Goal: Check status: Check status

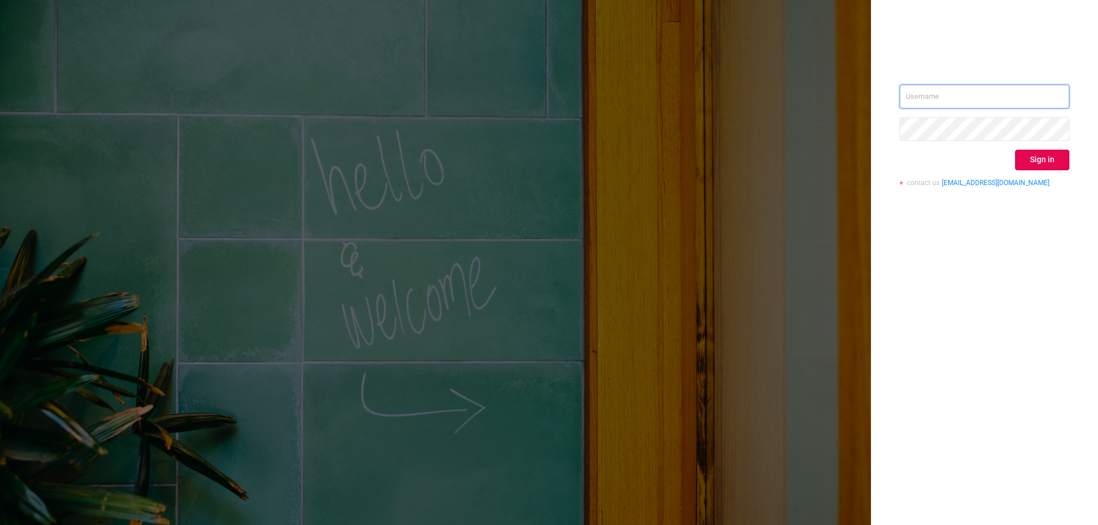
click at [983, 93] on input "text" at bounding box center [984, 97] width 170 height 24
paste input "[EMAIL_ADDRESS][DOMAIN_NAME]"
type input "[EMAIL_ADDRESS][DOMAIN_NAME]"
click at [1054, 159] on button "Sign in" at bounding box center [1042, 160] width 54 height 21
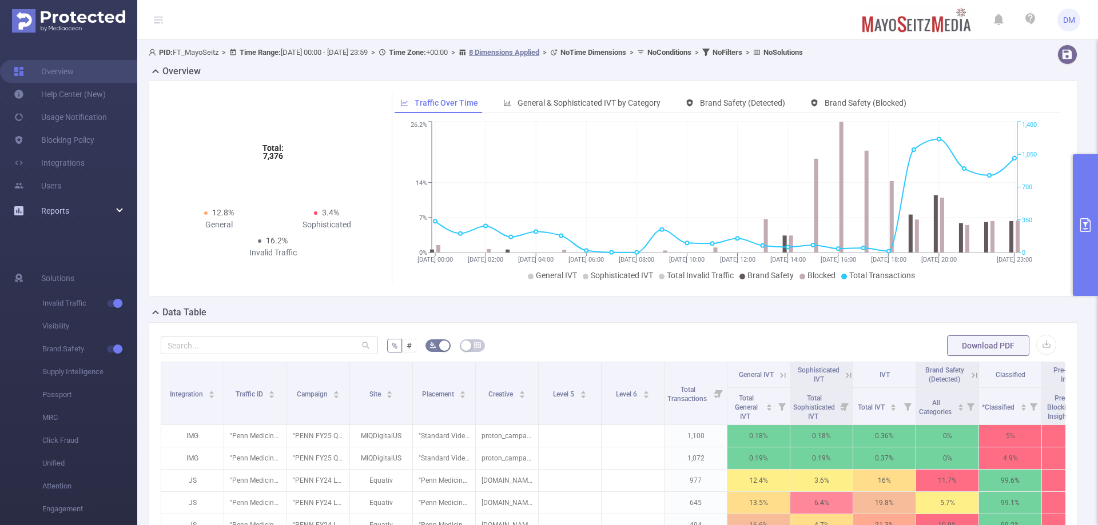
click at [69, 208] on span "Reports" at bounding box center [55, 210] width 28 height 9
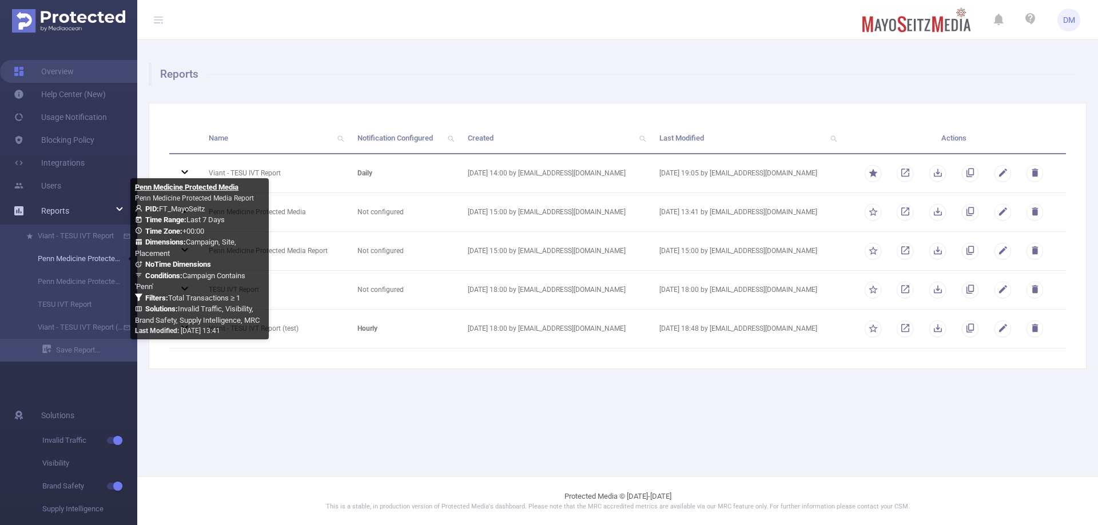
click at [92, 256] on link "Penn Medicine Protected Media" at bounding box center [73, 259] width 101 height 23
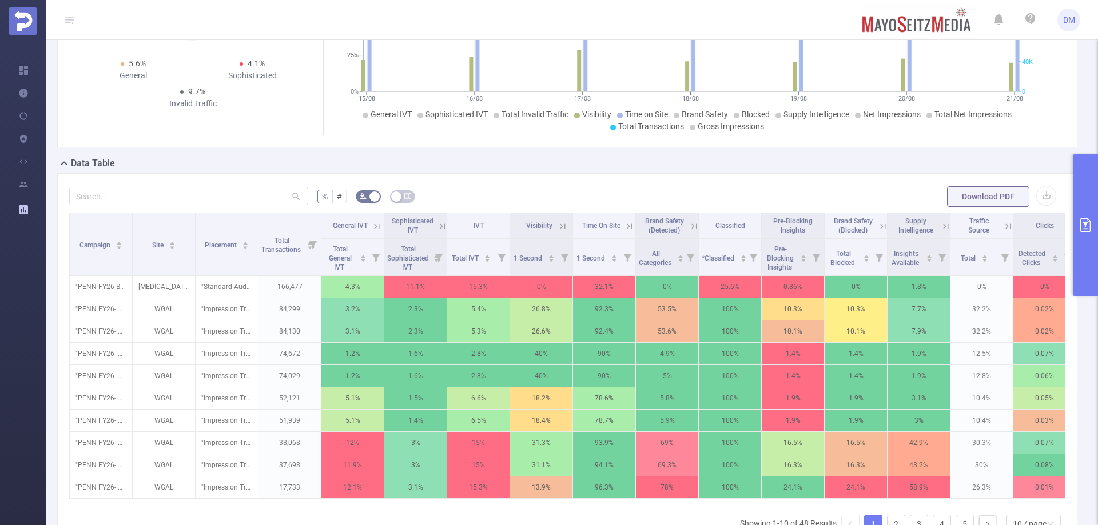
scroll to position [172, 0]
click at [363, 256] on icon "icon: caret-up" at bounding box center [363, 255] width 5 height 3
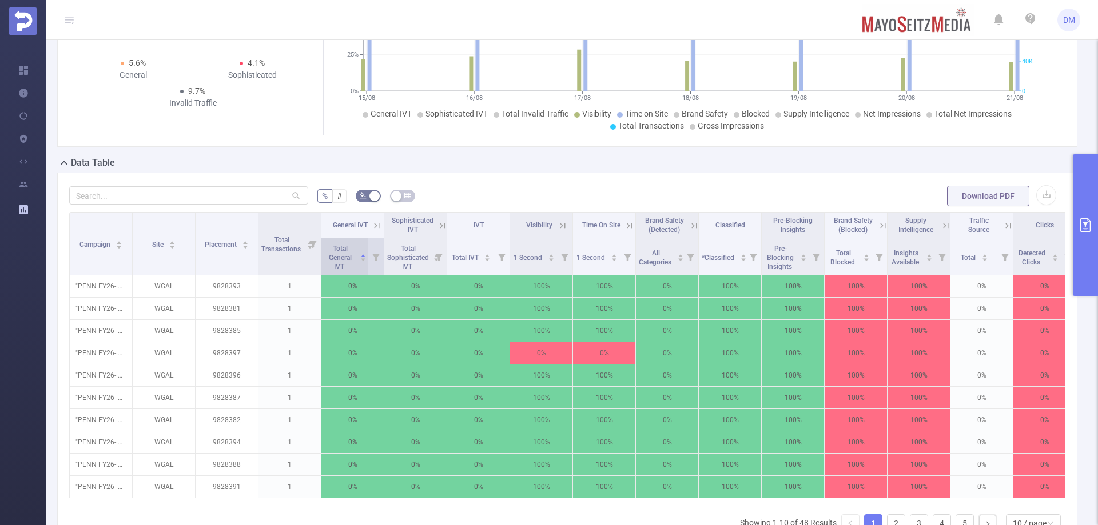
click at [363, 256] on icon "icon: caret-up" at bounding box center [363, 255] width 5 height 3
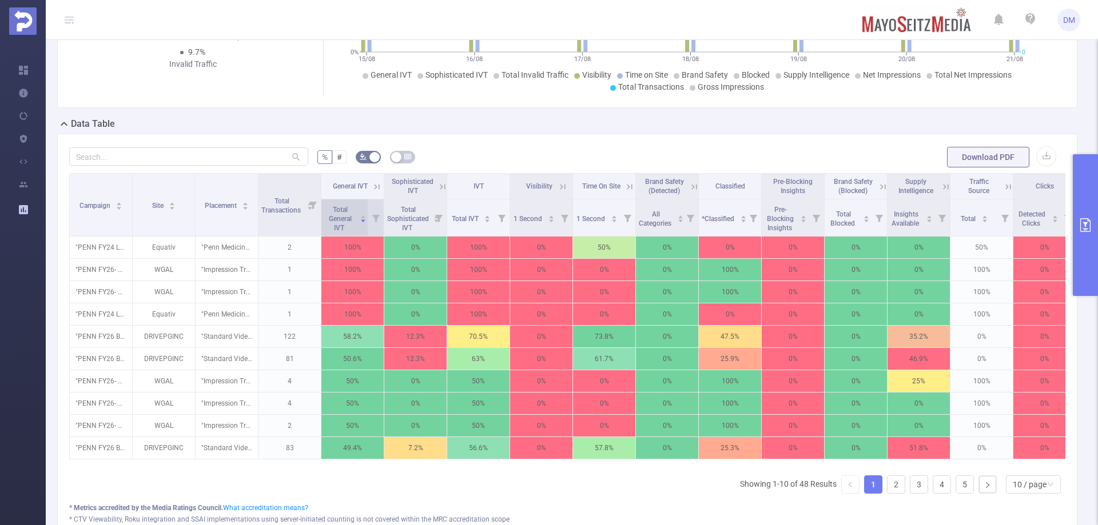
scroll to position [286, 0]
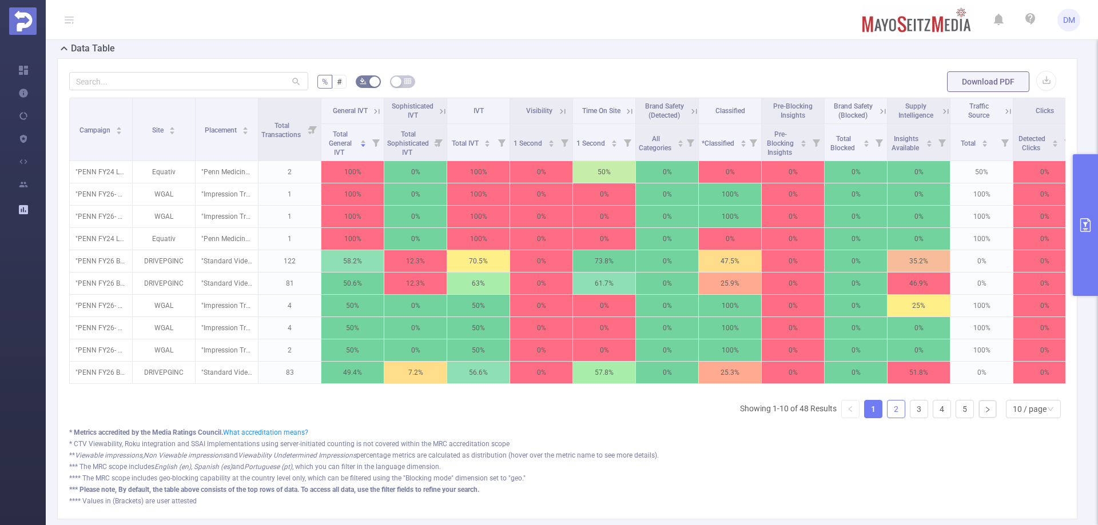
click at [895, 413] on link "2" at bounding box center [895, 409] width 17 height 17
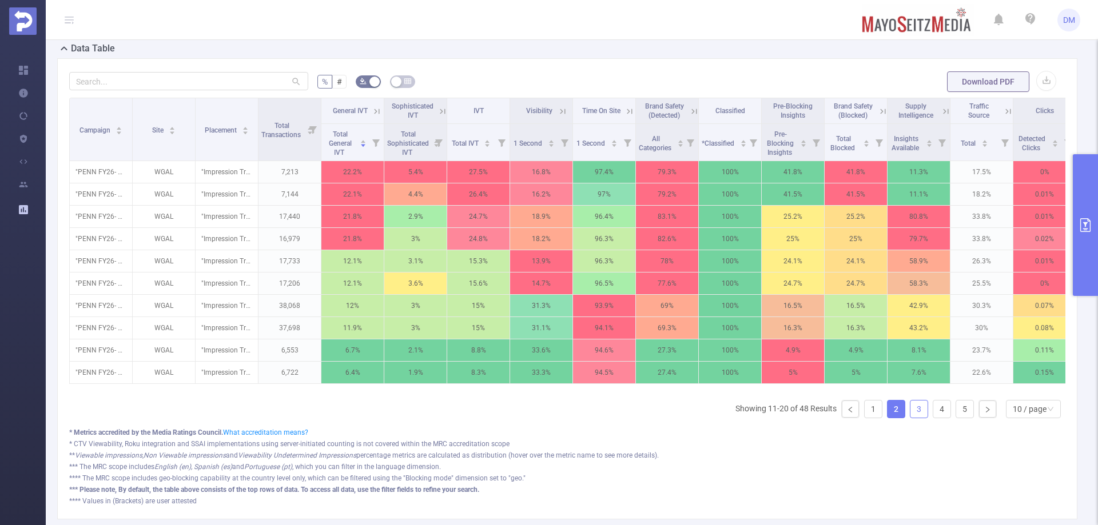
click at [910, 417] on link "3" at bounding box center [918, 409] width 17 height 17
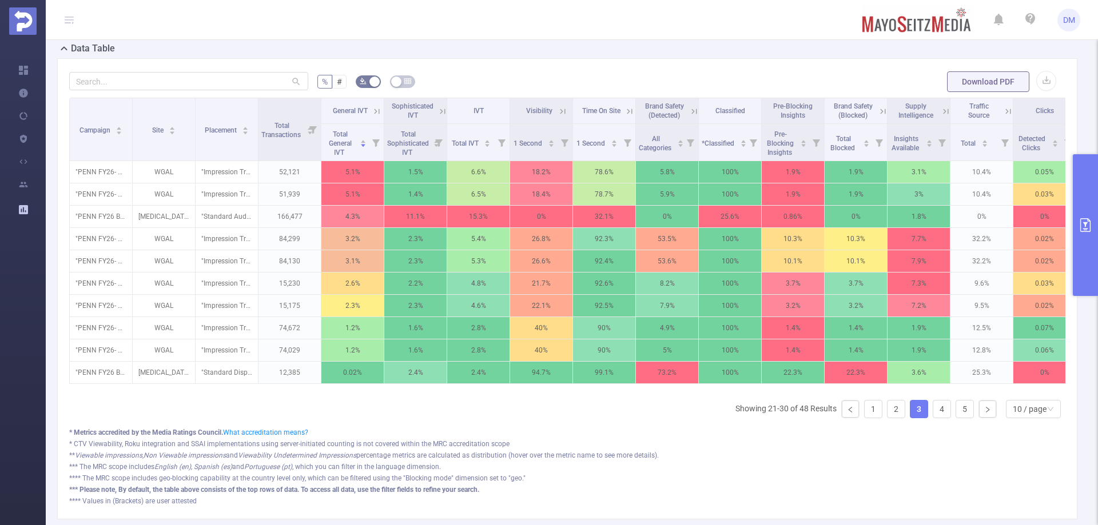
click at [910, 418] on link "3" at bounding box center [918, 409] width 17 height 17
click at [899, 416] on ul "Showing 21-30 of 48 Results 1 2 3 4 5 10 / page" at bounding box center [900, 409] width 330 height 18
click at [895, 417] on link "2" at bounding box center [895, 409] width 17 height 17
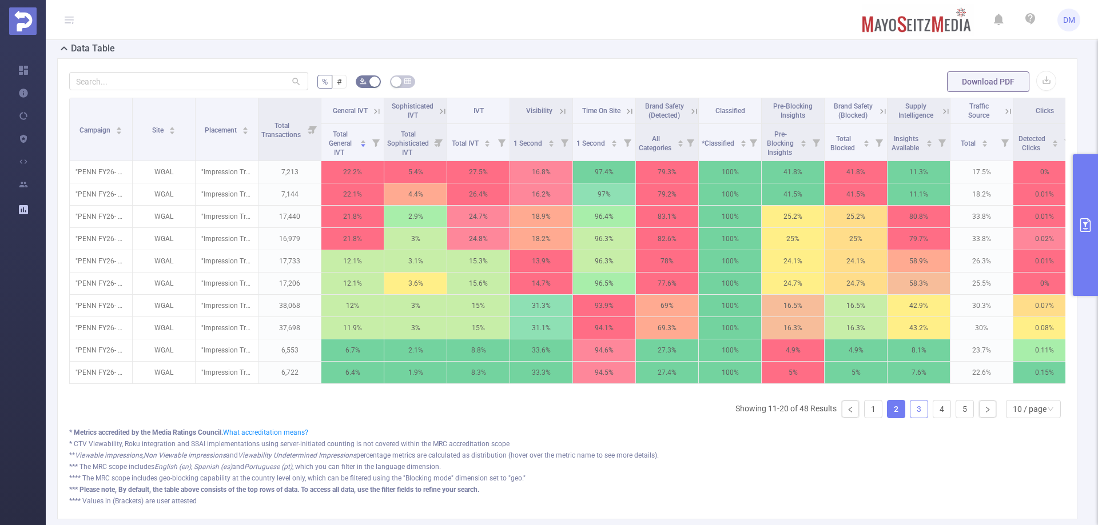
click at [910, 418] on link "3" at bounding box center [918, 409] width 17 height 17
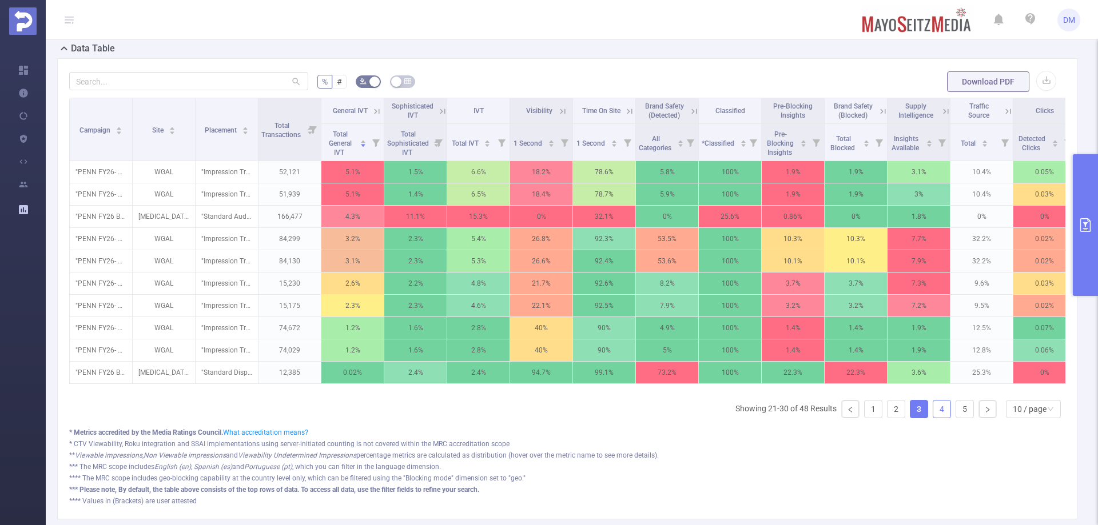
click at [933, 418] on link "4" at bounding box center [941, 409] width 17 height 17
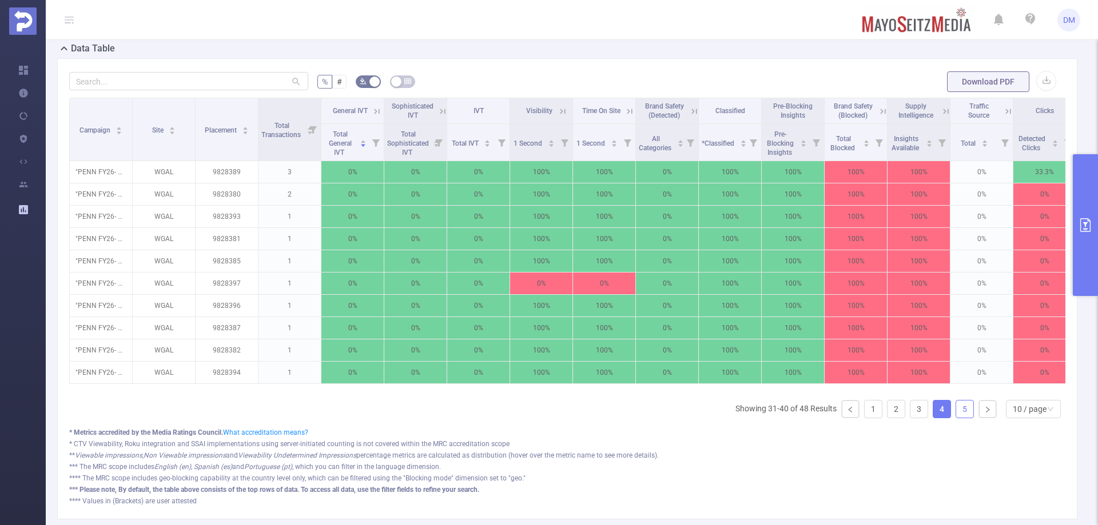
click at [956, 418] on link "5" at bounding box center [964, 409] width 17 height 17
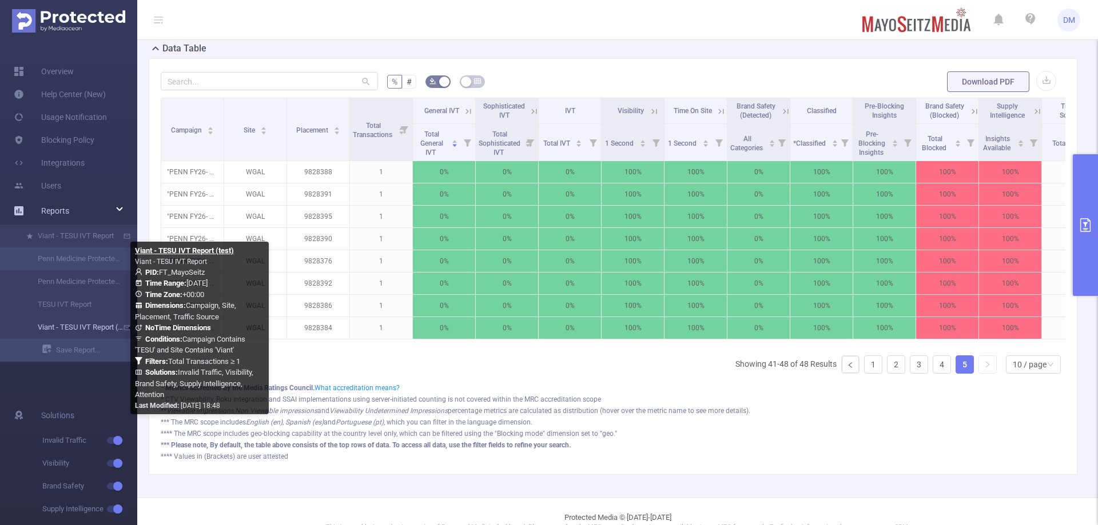
click at [98, 325] on link "Viant - TESU IVT Report (test)" at bounding box center [73, 327] width 101 height 23
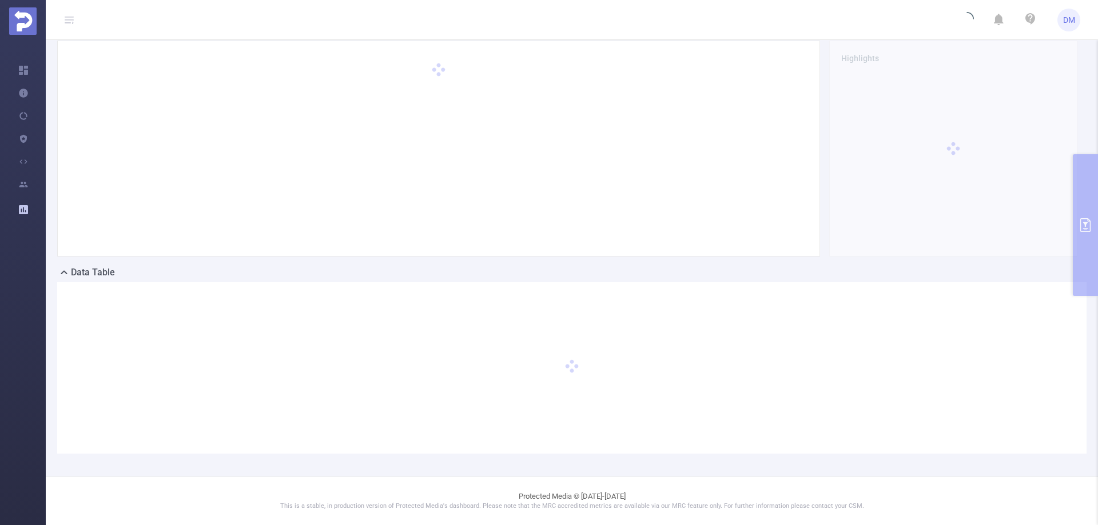
type input "[DATE] 00:00"
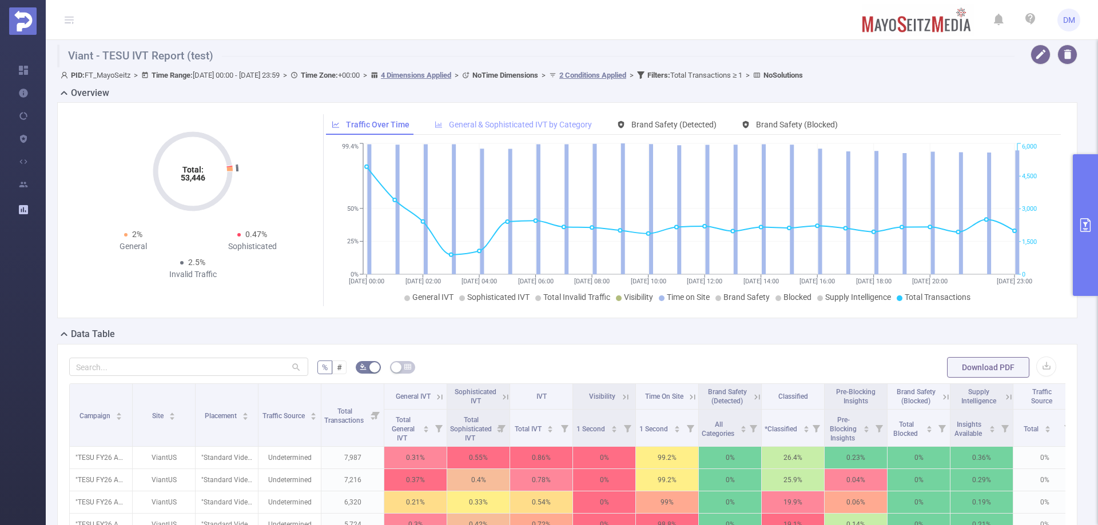
click at [472, 122] on span "General & Sophisticated IVT by Category" at bounding box center [520, 124] width 143 height 9
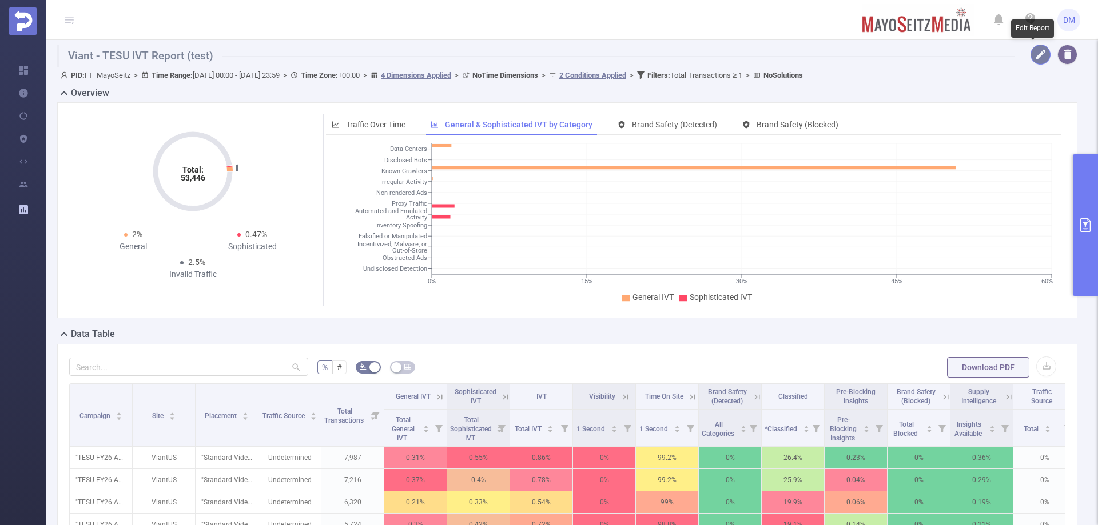
click at [1031, 52] on button "button" at bounding box center [1040, 55] width 20 height 20
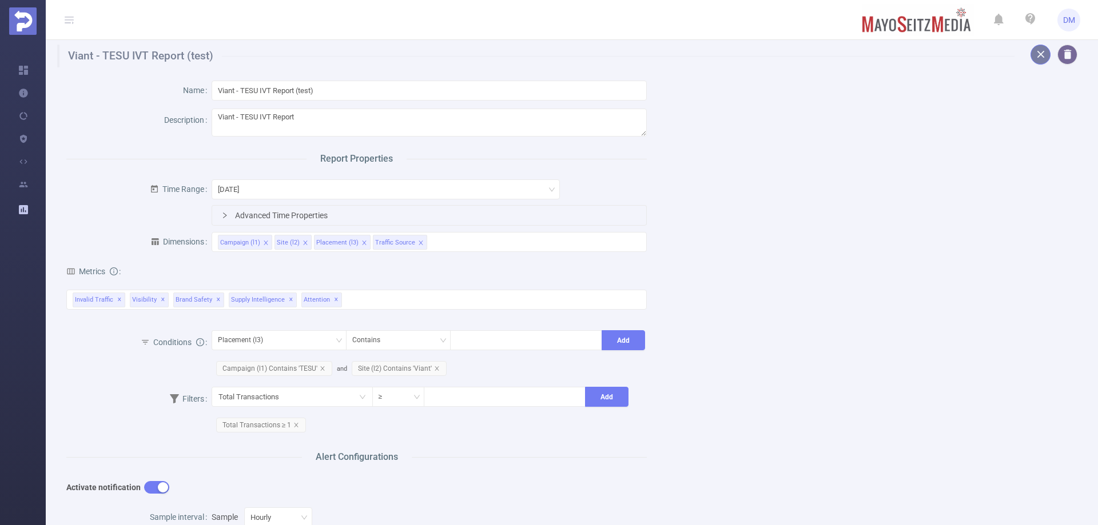
click at [1034, 55] on button "button" at bounding box center [1040, 55] width 20 height 20
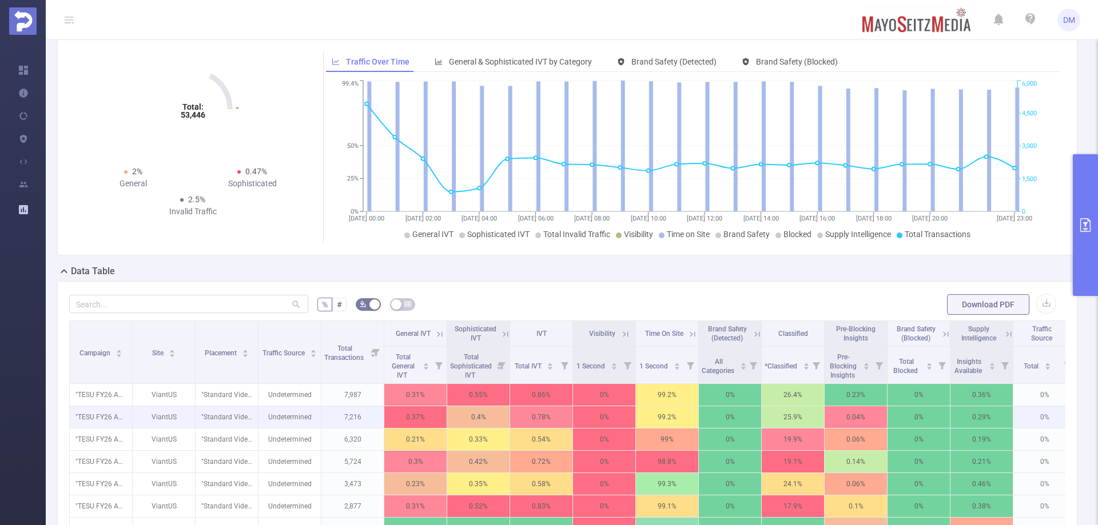
scroll to position [172, 0]
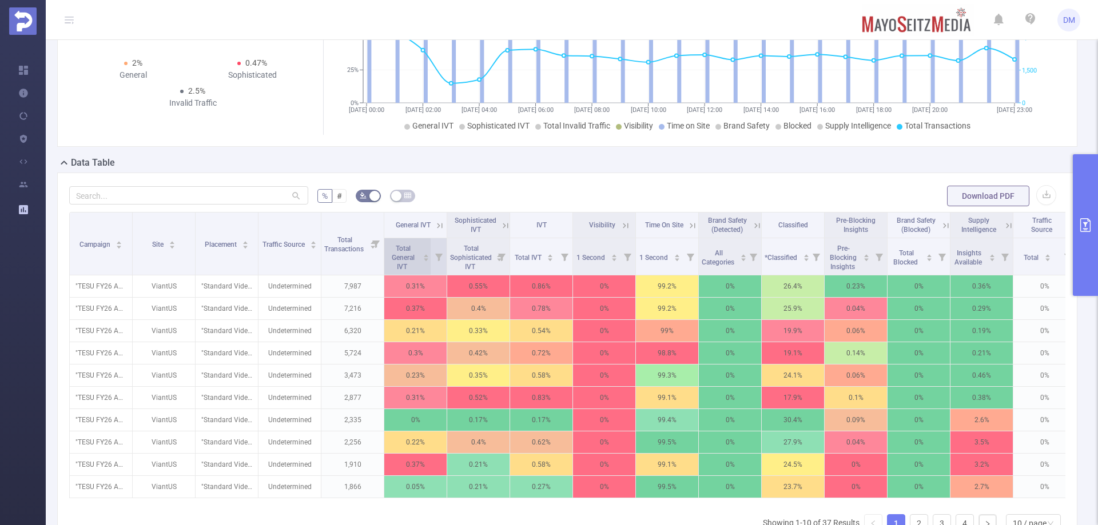
click at [418, 249] on span "Total General IVT" at bounding box center [402, 257] width 31 height 30
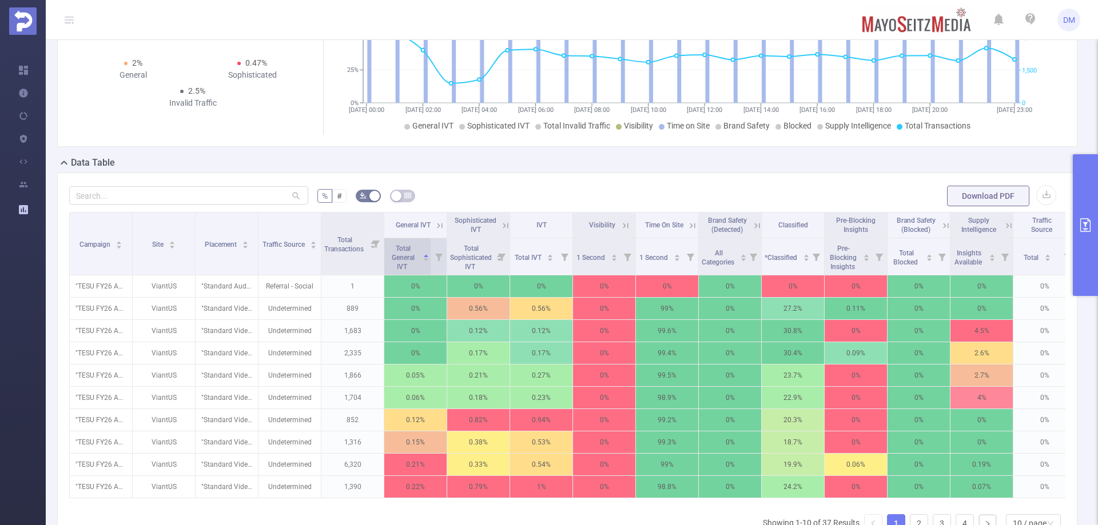
click at [418, 249] on span "Total General IVT" at bounding box center [402, 257] width 31 height 30
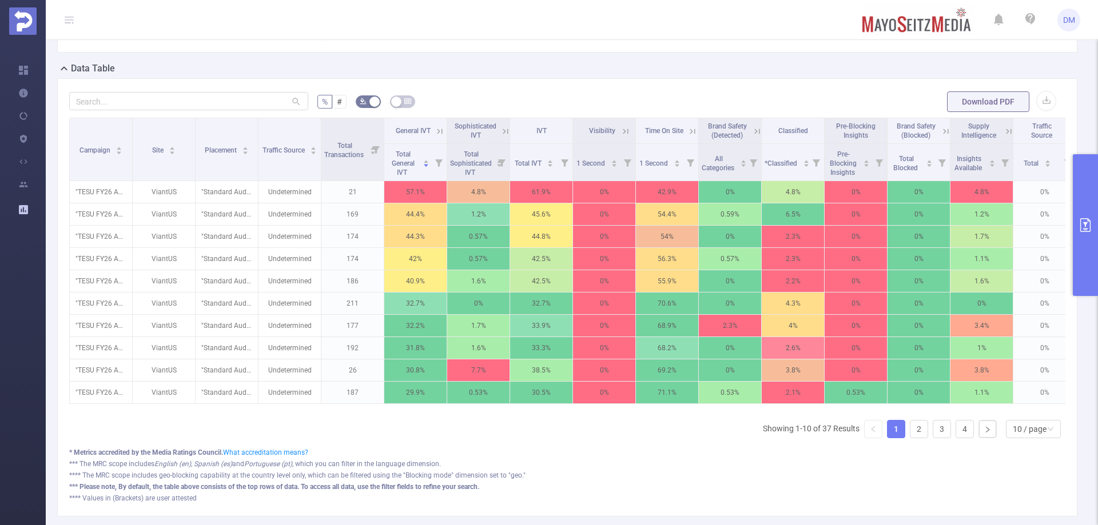
scroll to position [337, 0]
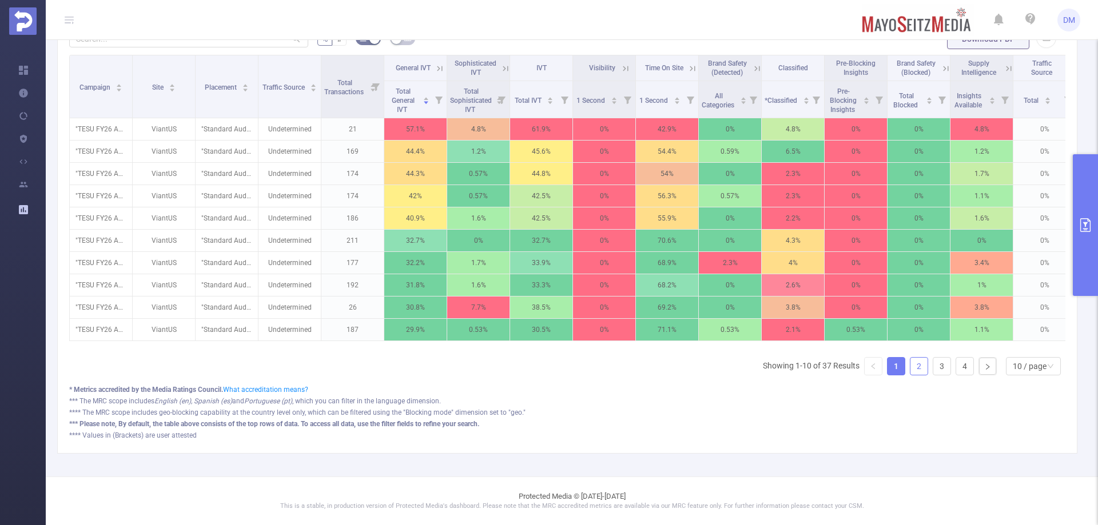
click at [910, 366] on link "2" at bounding box center [918, 366] width 17 height 17
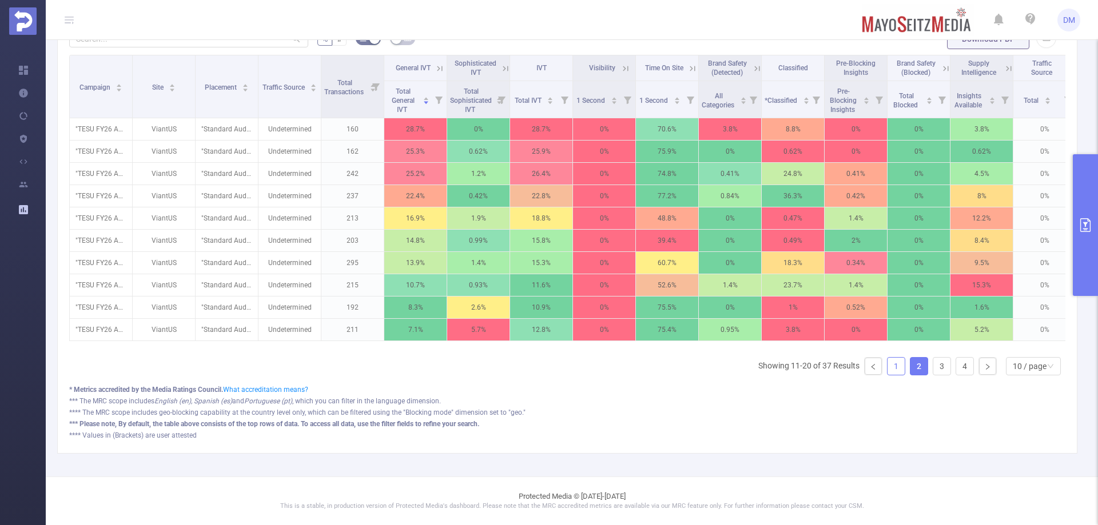
click at [888, 366] on link "1" at bounding box center [895, 366] width 17 height 17
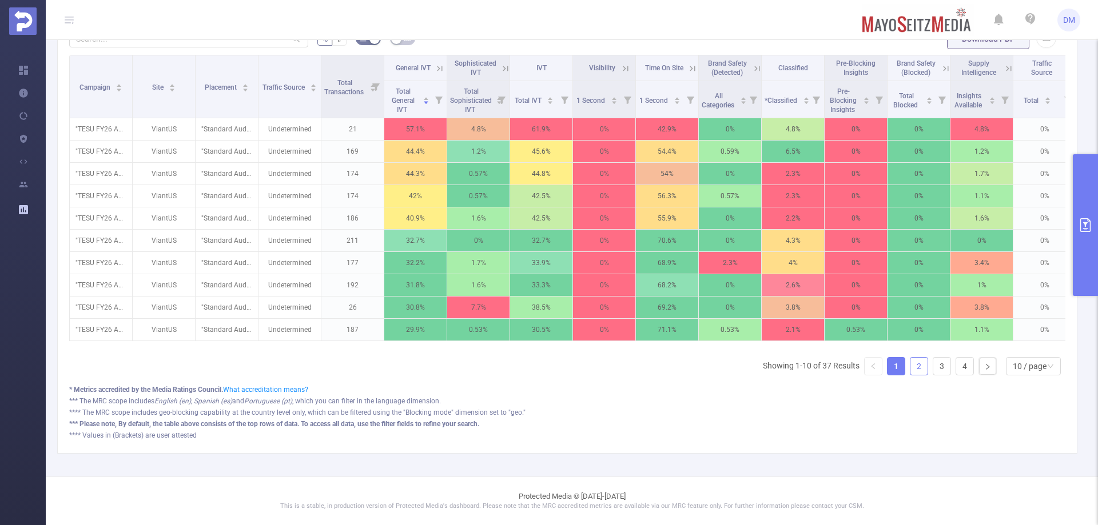
click at [916, 365] on link "2" at bounding box center [918, 366] width 17 height 17
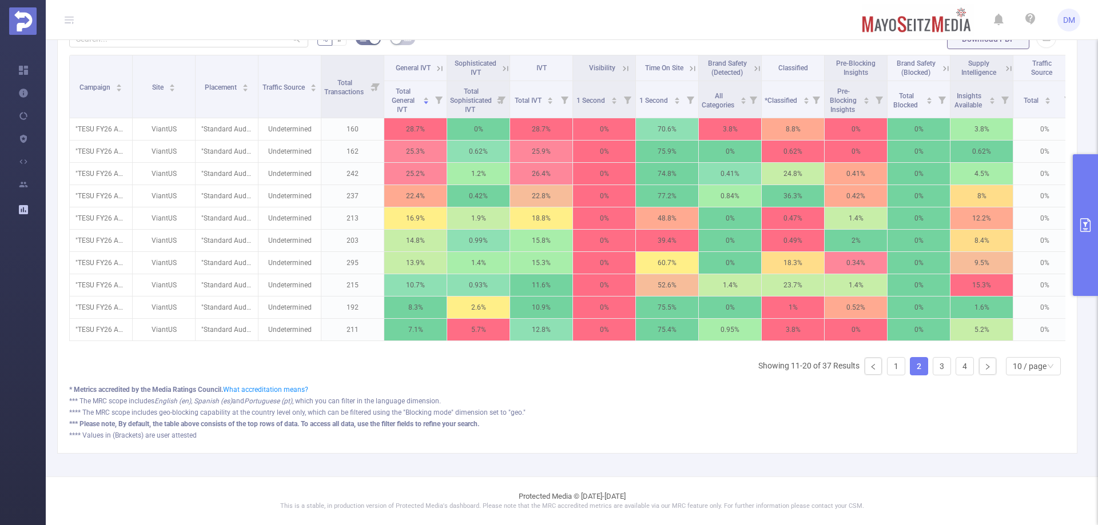
click at [945, 372] on ul "Showing 11-20 of 37 Results 1 2 3 4 10 / page" at bounding box center [911, 366] width 307 height 18
click at [942, 366] on ul "Showing 11-20 of 37 Results 1 2 3 4 10 / page" at bounding box center [911, 366] width 307 height 18
click at [941, 365] on link "3" at bounding box center [941, 366] width 17 height 17
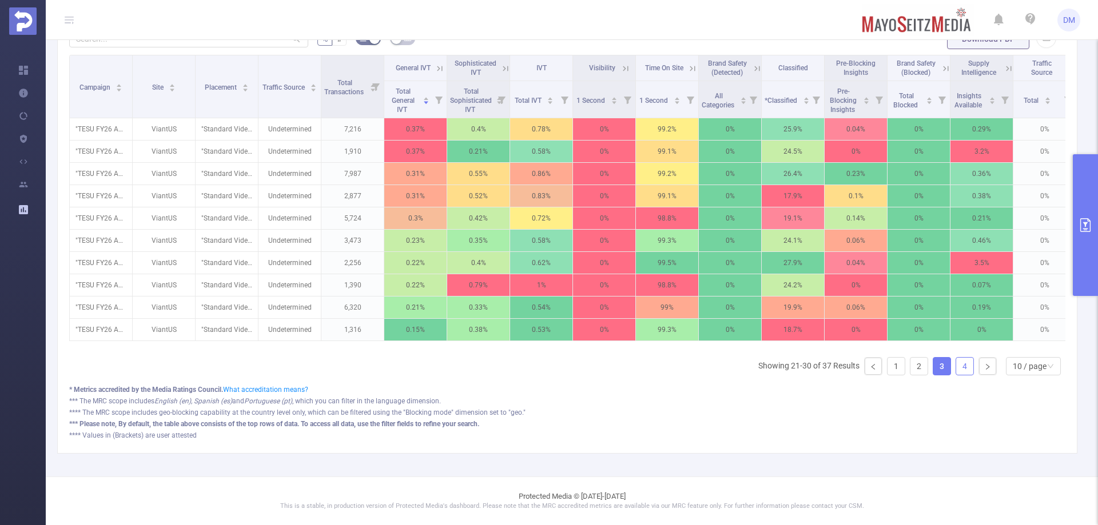
click at [957, 366] on link "4" at bounding box center [964, 366] width 17 height 17
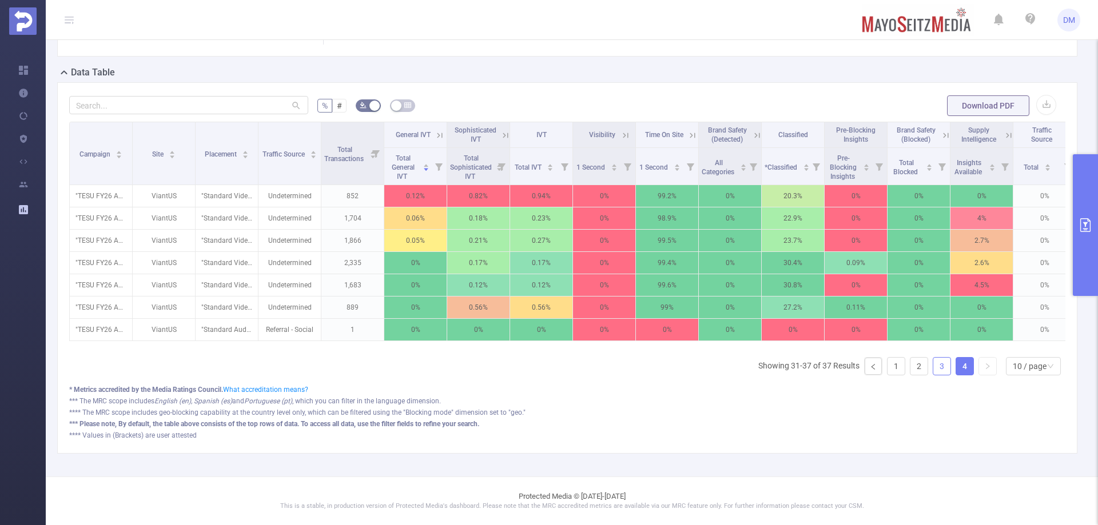
click at [933, 368] on link "3" at bounding box center [941, 366] width 17 height 17
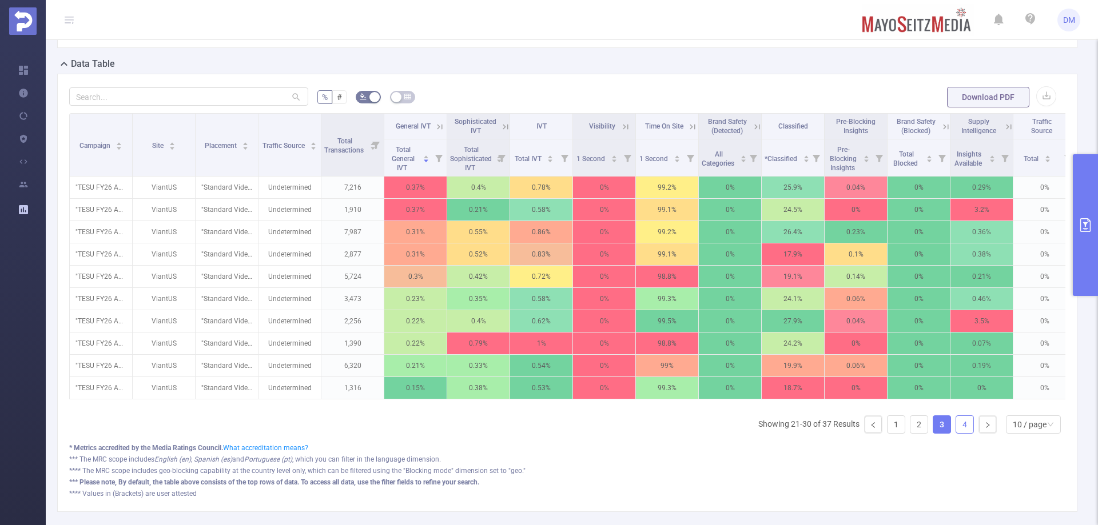
click at [963, 433] on link "4" at bounding box center [964, 424] width 17 height 17
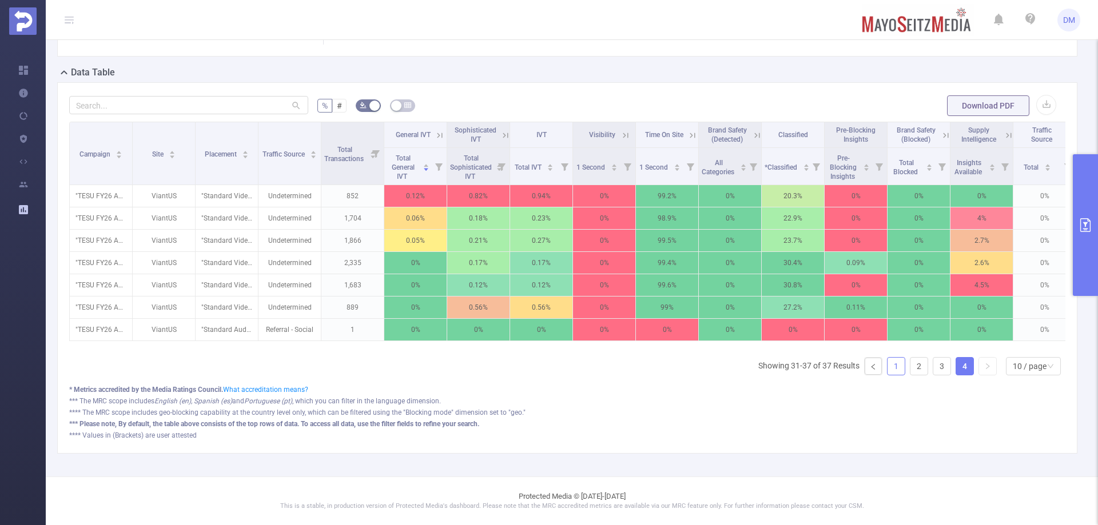
click at [887, 365] on link "1" at bounding box center [895, 366] width 17 height 17
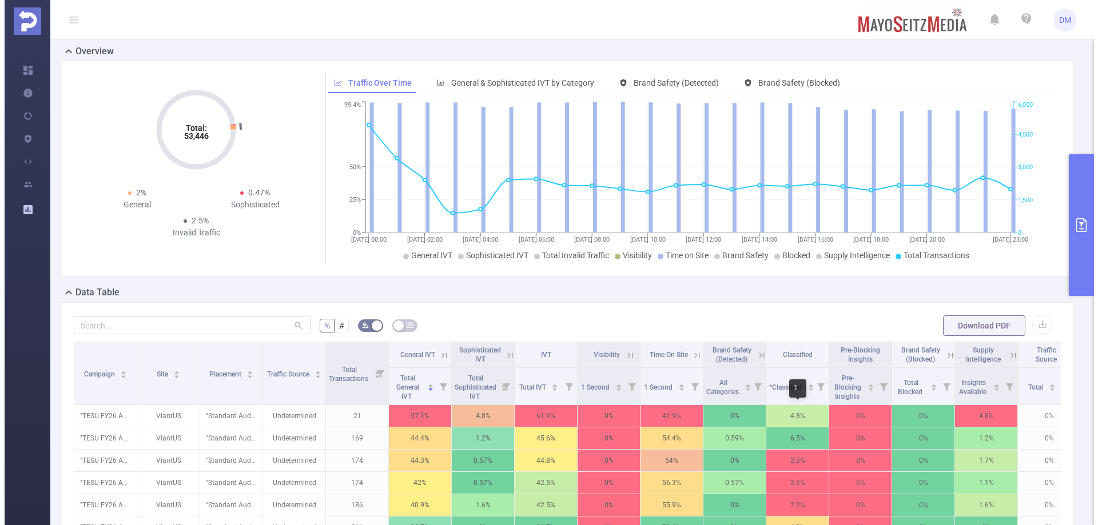
scroll to position [0, 0]
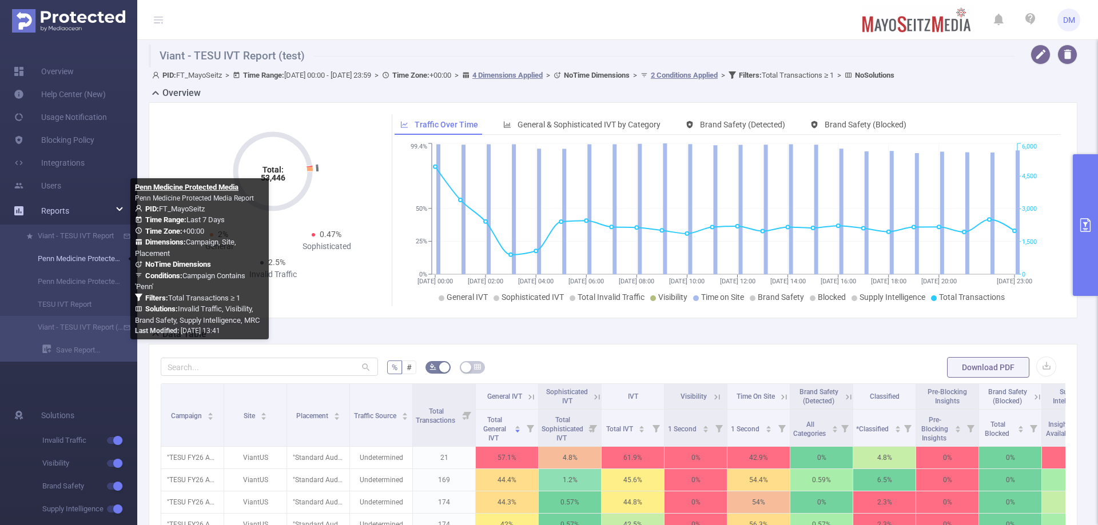
click at [86, 253] on link "Penn Medicine Protected Media" at bounding box center [73, 259] width 101 height 23
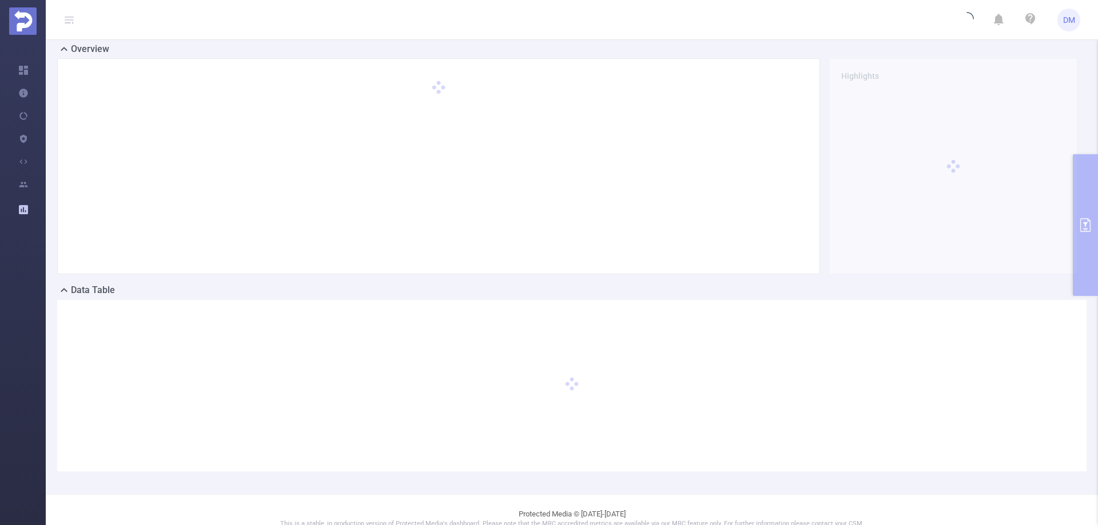
scroll to position [62, 0]
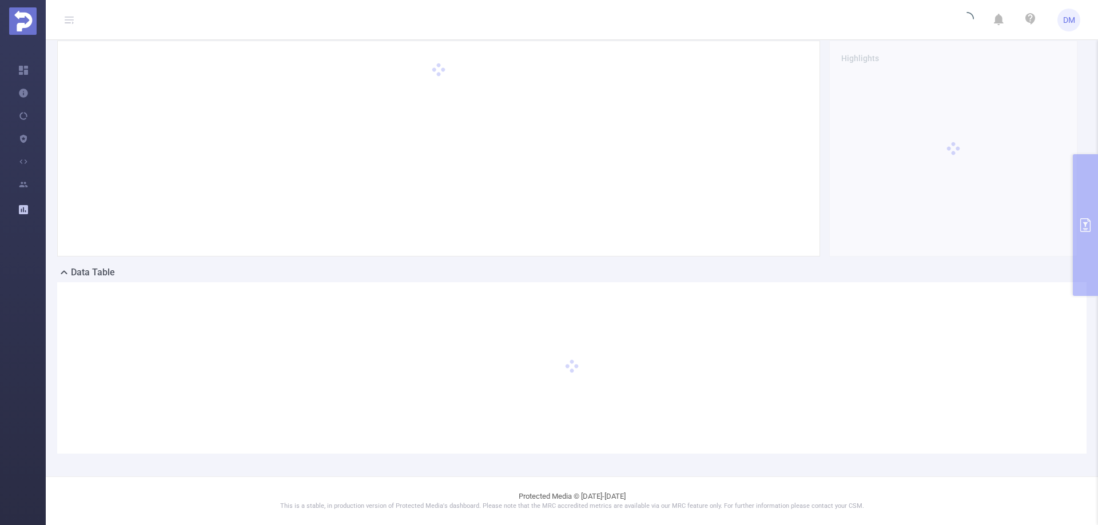
type input "[DATE] 00:00"
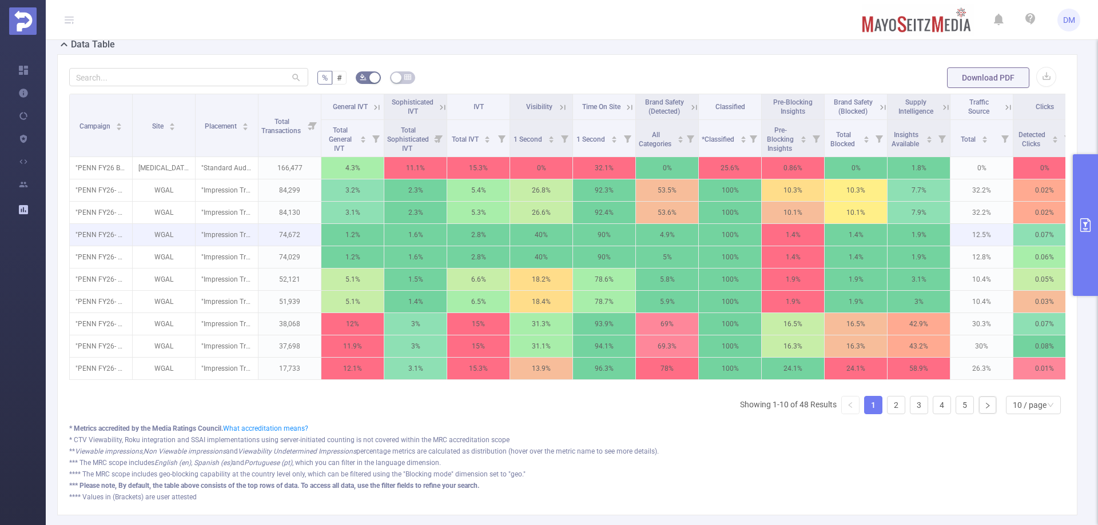
scroll to position [290, 0]
click at [352, 136] on span "Total General IVT" at bounding box center [339, 138] width 31 height 30
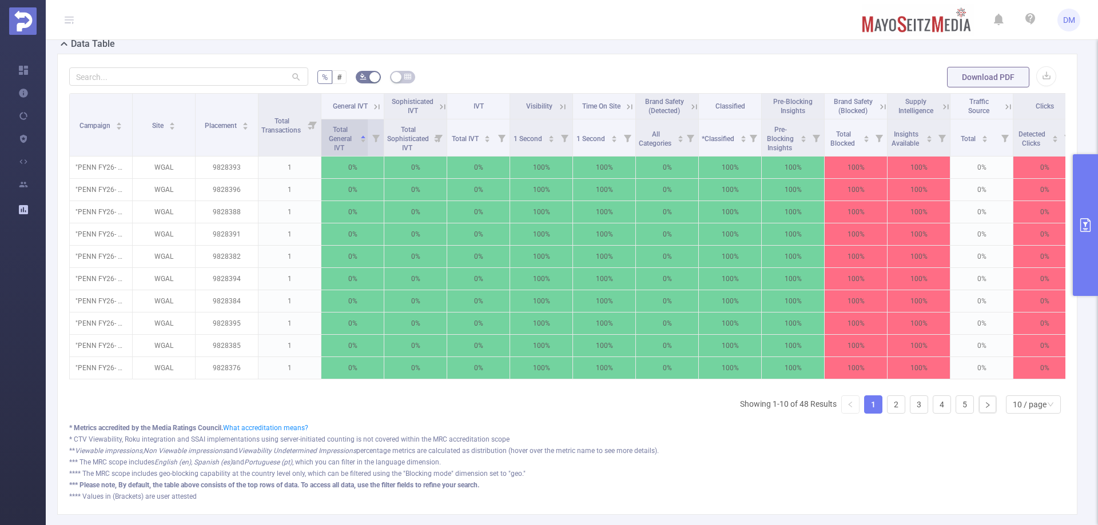
click at [352, 136] on span "Total General IVT" at bounding box center [339, 138] width 31 height 30
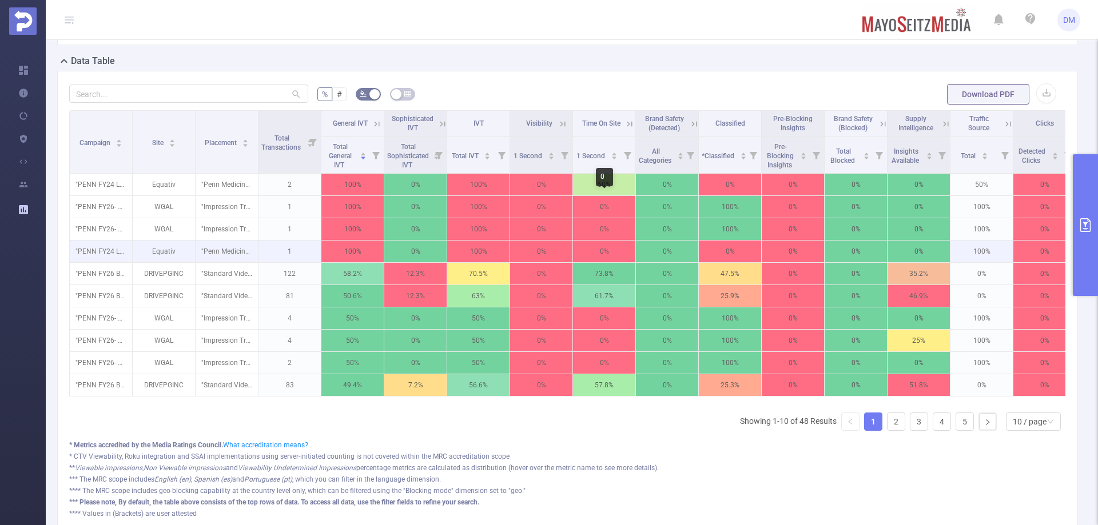
scroll to position [343, 0]
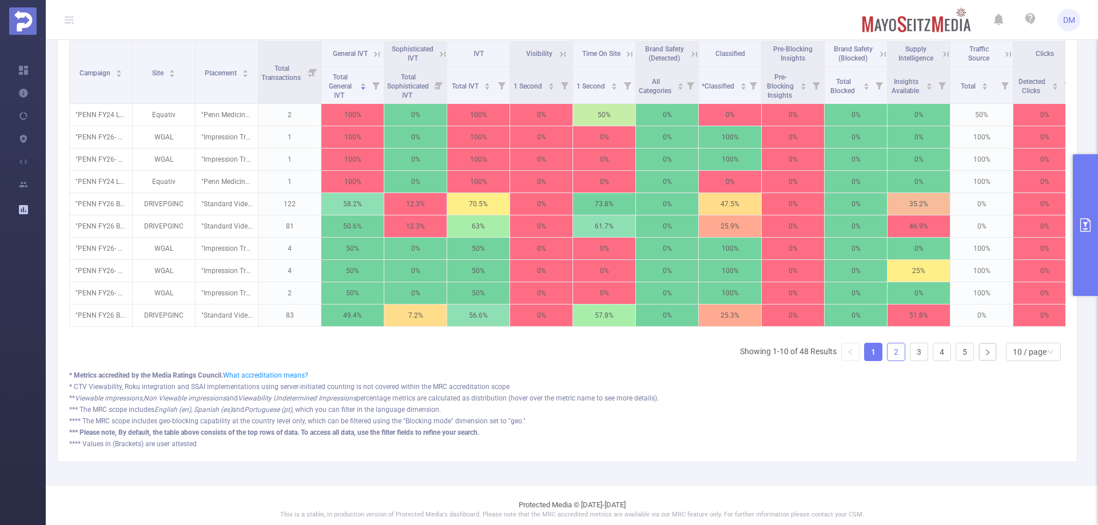
click at [892, 358] on link "2" at bounding box center [895, 352] width 17 height 17
